Goal: Information Seeking & Learning: Learn about a topic

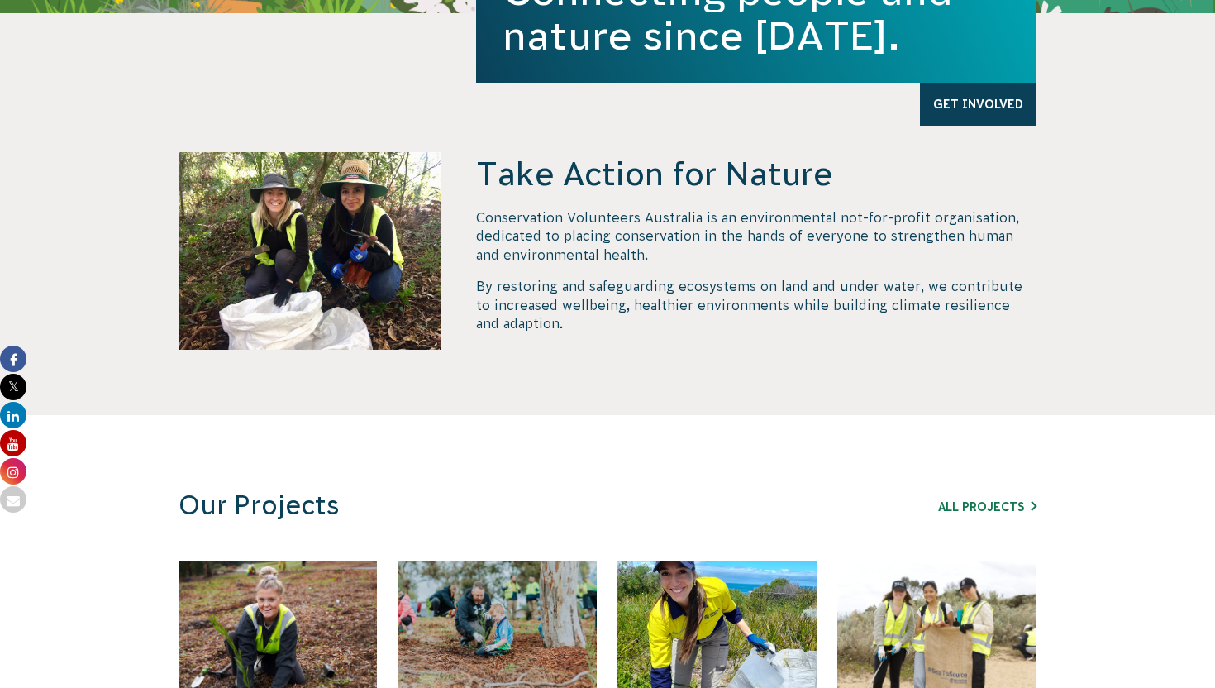
scroll to position [671, 0]
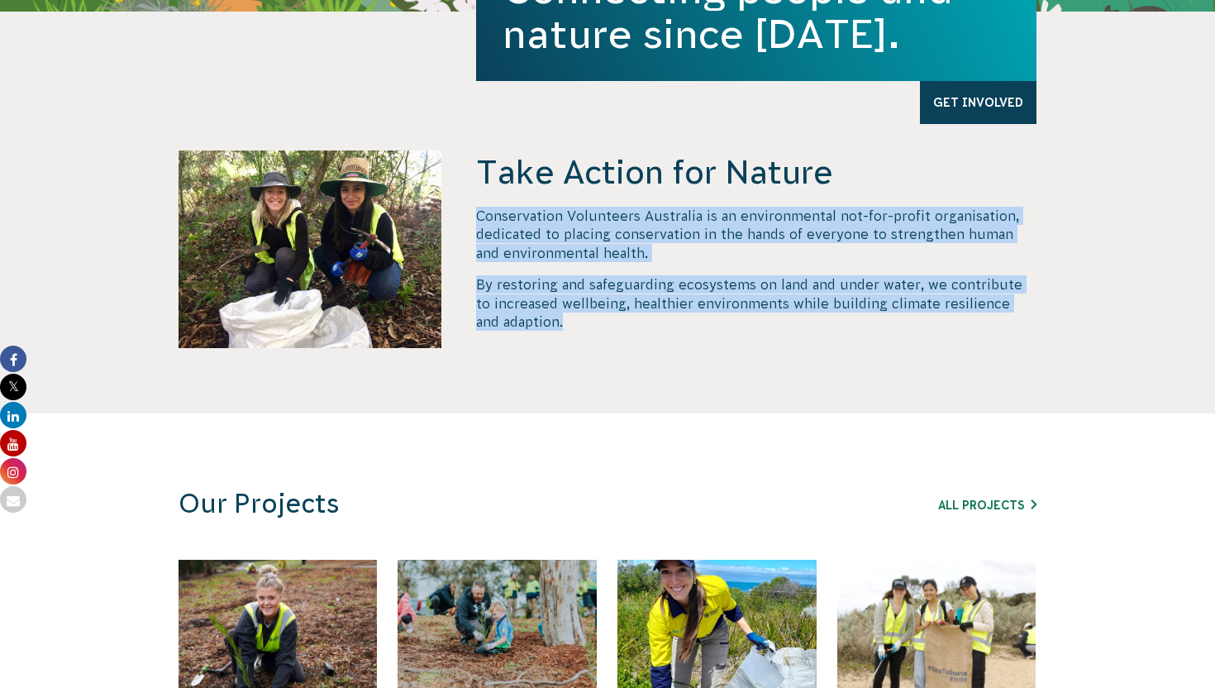
drag, startPoint x: 475, startPoint y: 215, endPoint x: 545, endPoint y: 347, distance: 149.7
click at [545, 347] on div "Take Action for Nature Conservation Volunteers Australia is an environmental no…" at bounding box center [756, 281] width 560 height 263
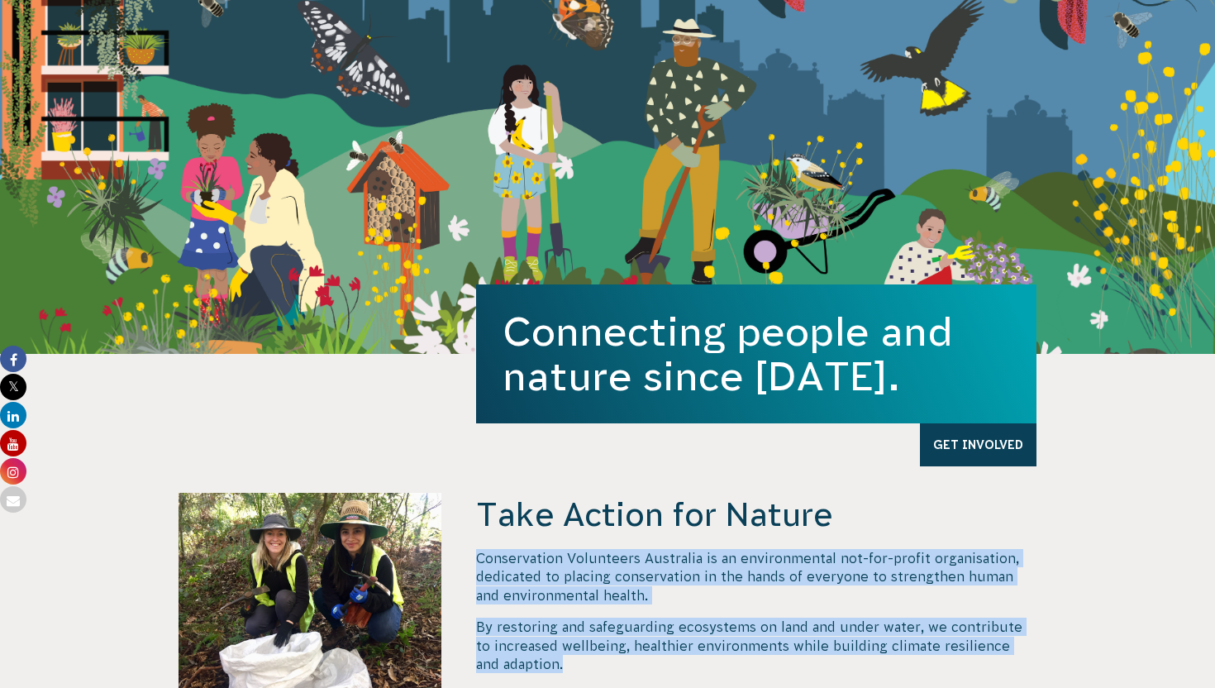
scroll to position [320, 0]
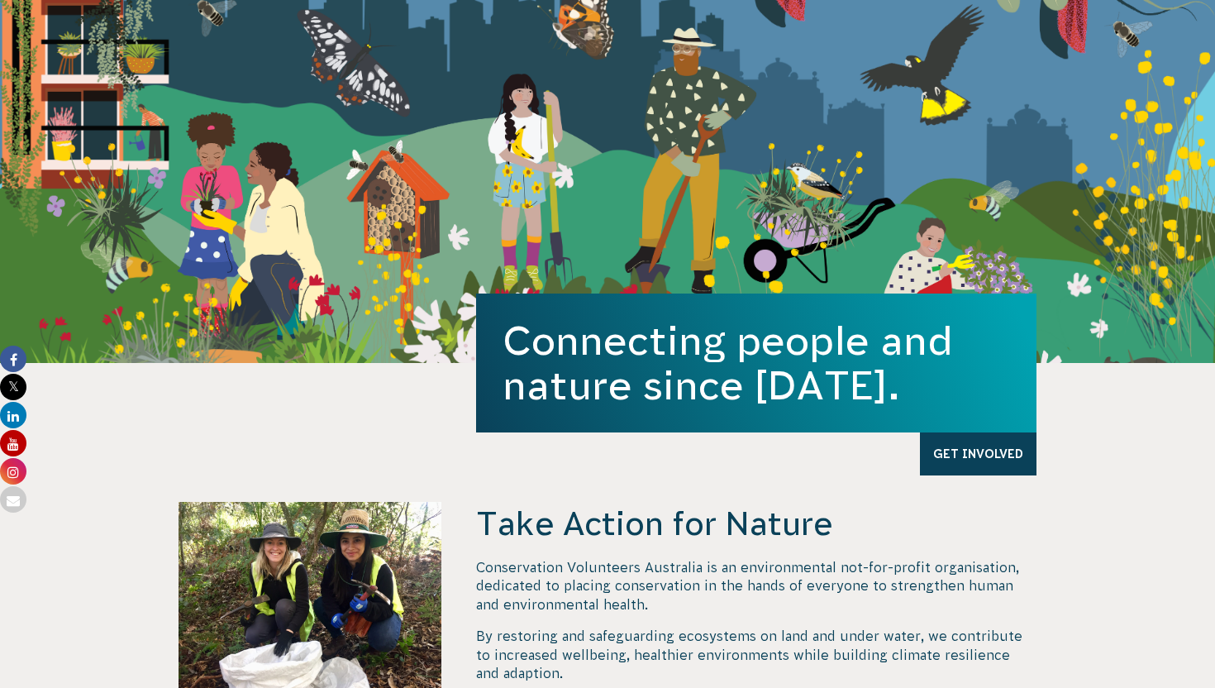
click at [849, 498] on section "Take Action for Nature Conservation Volunteers Australia is an environmental no…" at bounding box center [607, 564] width 1215 height 402
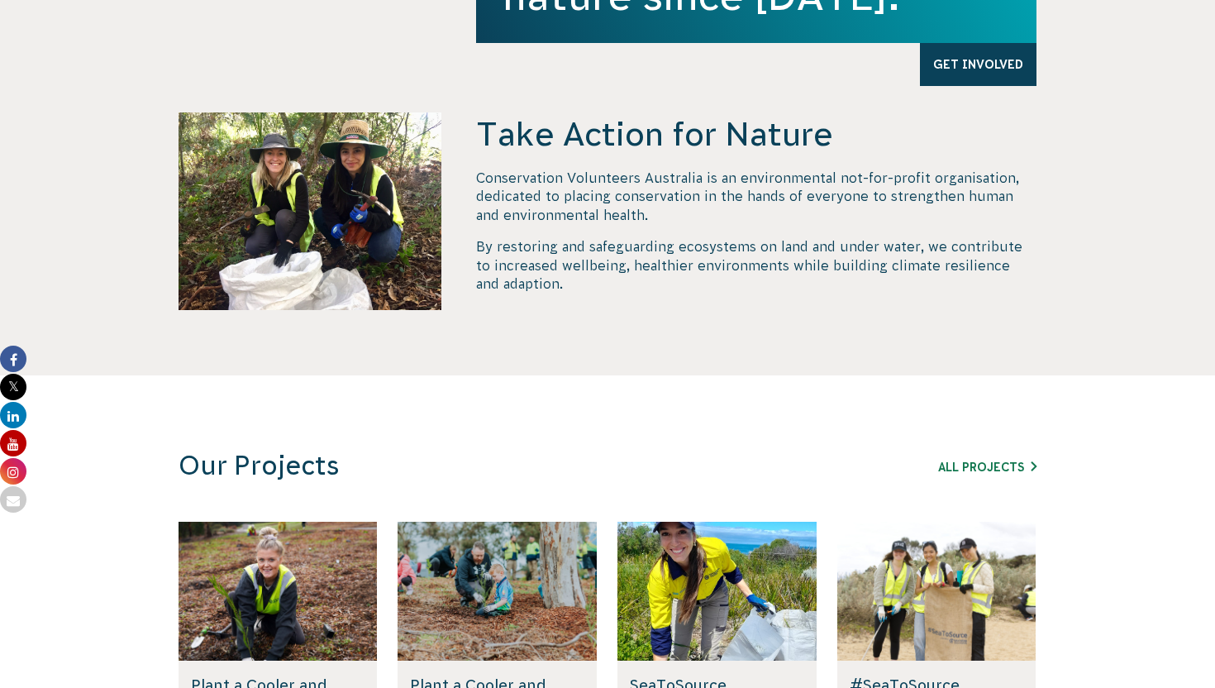
scroll to position [713, 0]
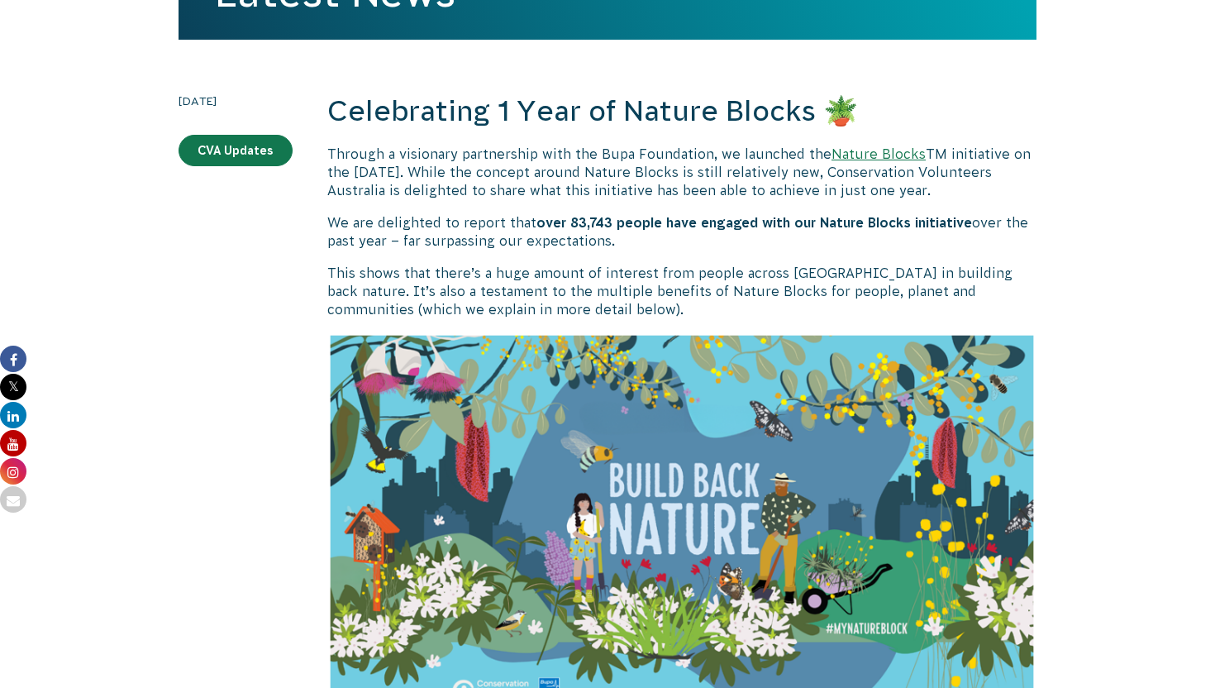
scroll to position [420, 0]
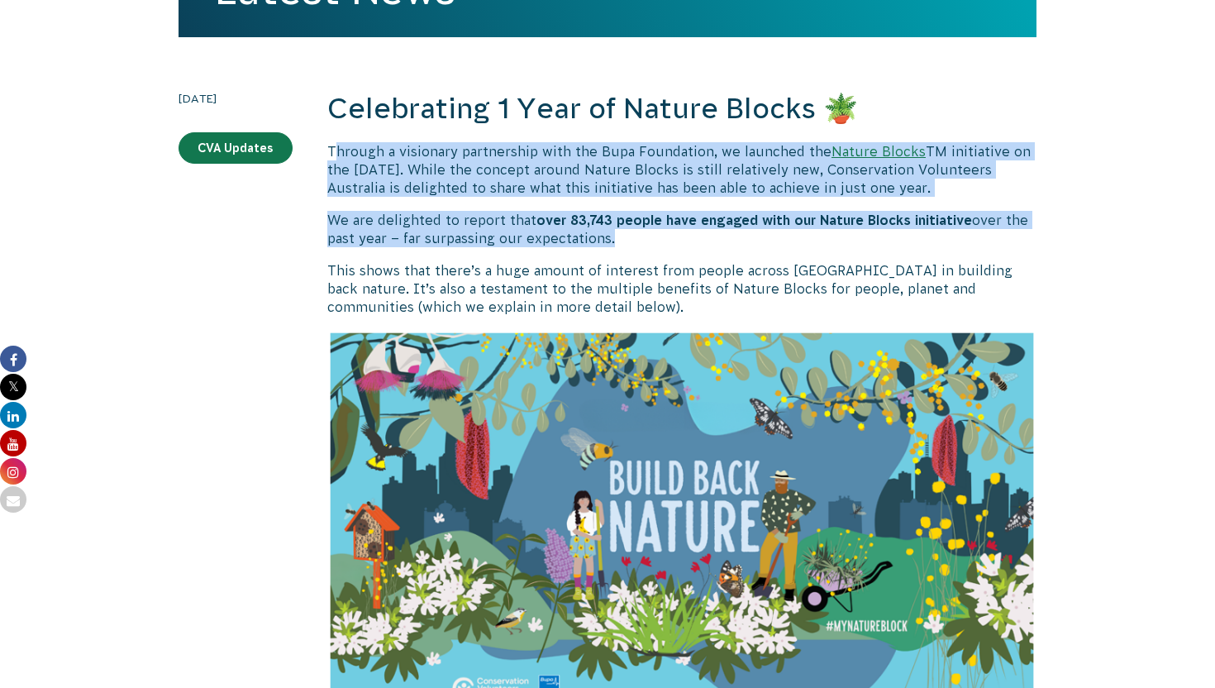
drag, startPoint x: 332, startPoint y: 144, endPoint x: 638, endPoint y: 245, distance: 321.9
click at [526, 269] on p "This shows that there’s a huge amount of interest from people across Australia …" at bounding box center [681, 288] width 709 height 55
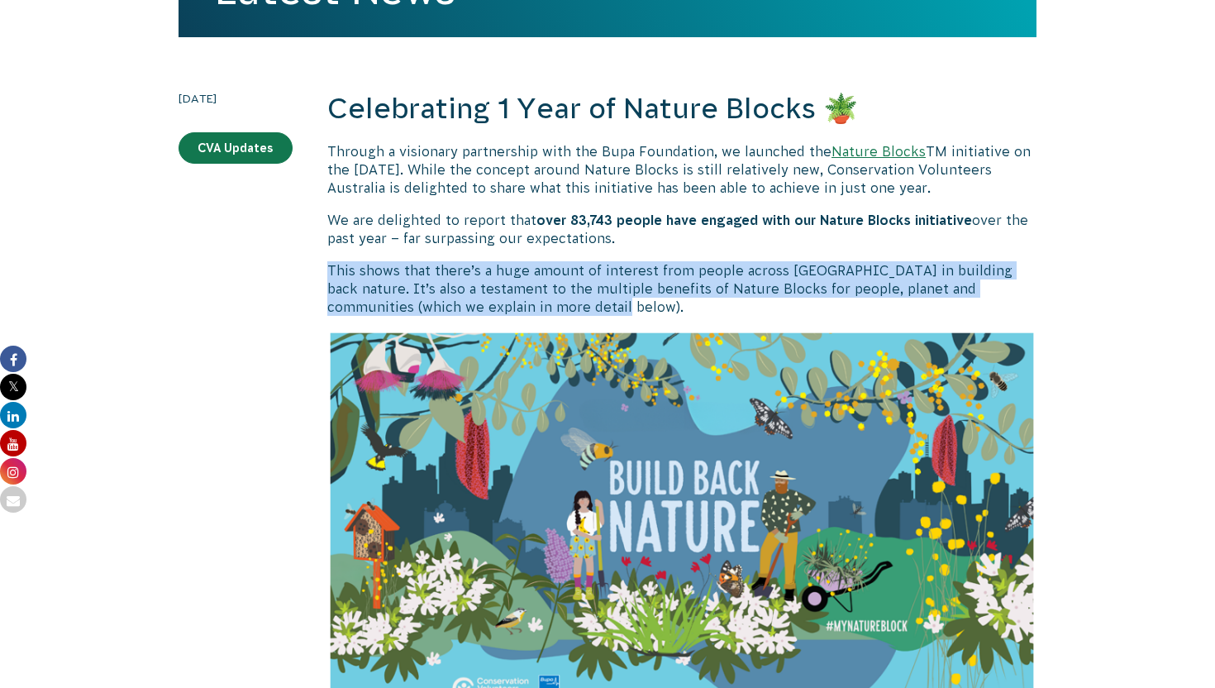
drag, startPoint x: 330, startPoint y: 265, endPoint x: 549, endPoint y: 312, distance: 224.0
click at [549, 312] on p "This shows that there’s a huge amount of interest from people across Australia …" at bounding box center [681, 288] width 709 height 55
click at [377, 410] on img at bounding box center [681, 530] width 709 height 401
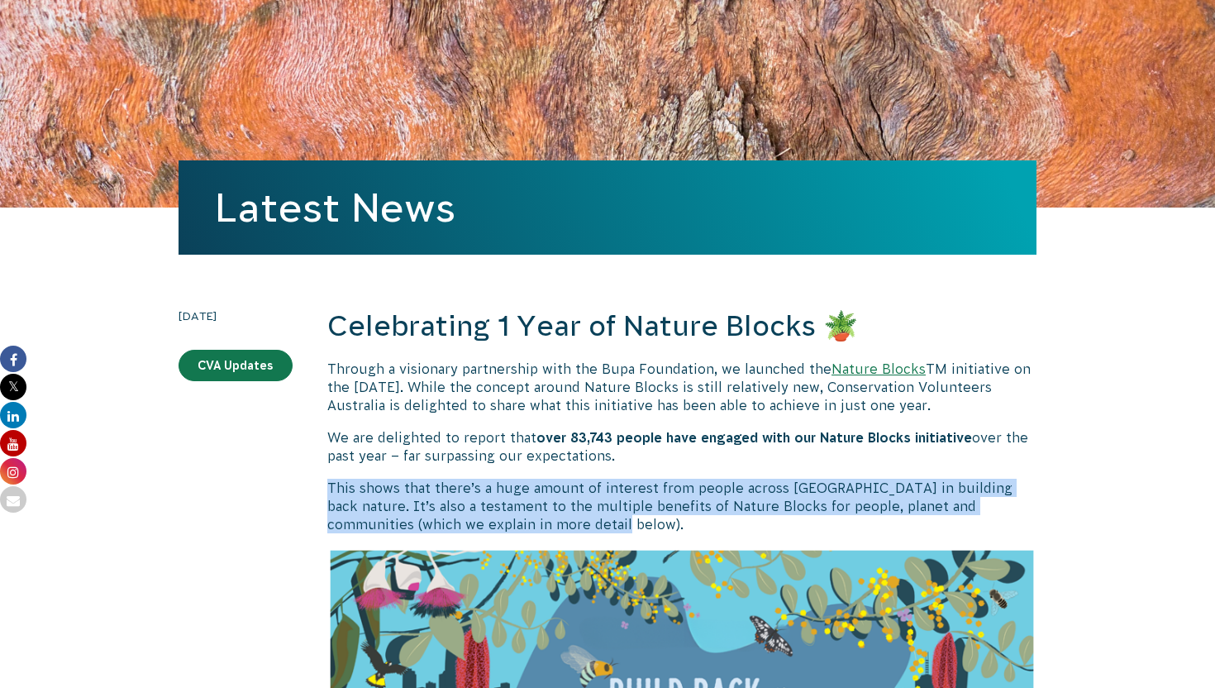
scroll to position [217, 0]
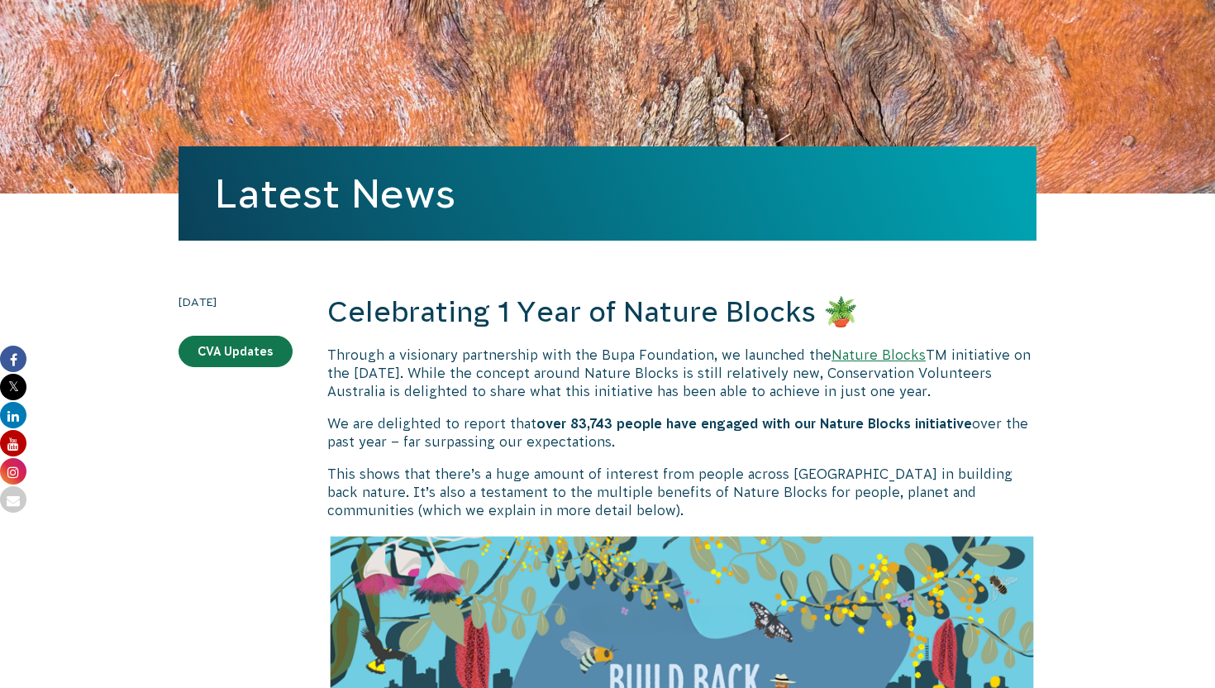
click at [656, 419] on b "over 83,743 people have engaged with our Nature Blocks initiative" at bounding box center [753, 423] width 435 height 15
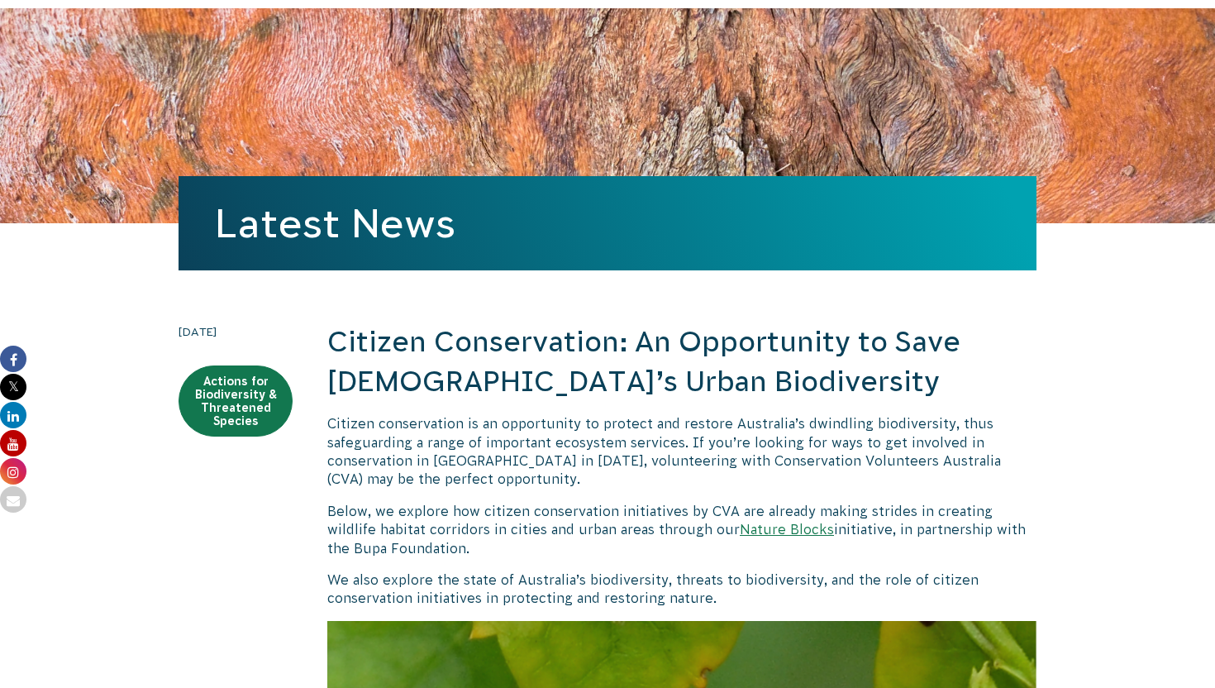
scroll to position [229, 0]
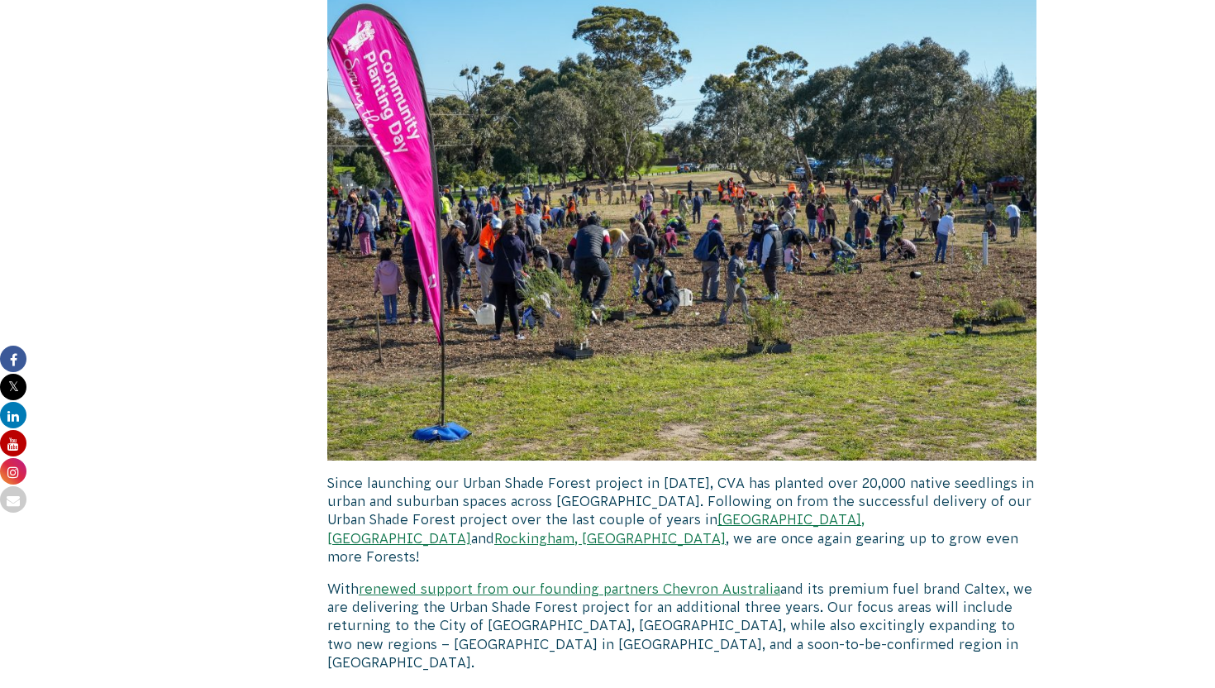
scroll to position [1463, 0]
